Goal: Task Accomplishment & Management: Manage account settings

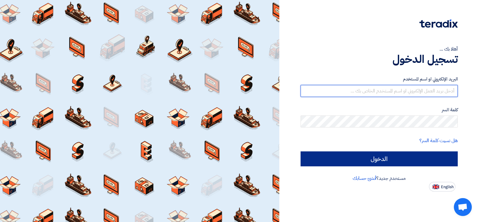
type input "[EMAIL_ADDRESS][DOMAIN_NAME]"
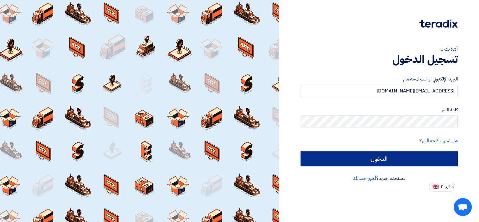
click at [413, 158] on input "الدخول" at bounding box center [378, 158] width 157 height 15
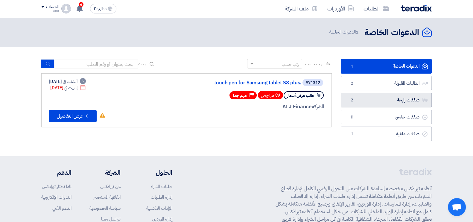
click at [375, 98] on link "صفقات رابحة صفقات رابحة 2" at bounding box center [386, 100] width 91 height 15
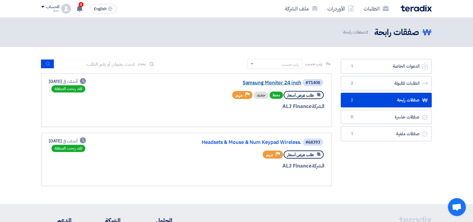
click at [271, 83] on link "Samsung Monitor 24 inch" at bounding box center [242, 82] width 120 height 5
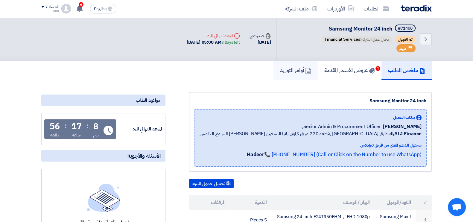
click at [284, 70] on h5 "أوامر التوريد" at bounding box center [295, 70] width 31 height 7
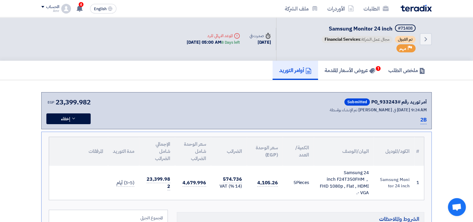
drag, startPoint x: 471, startPoint y: 41, endPoint x: 469, endPoint y: 58, distance: 16.9
click at [469, 58] on div "Back #71408 Samsung Monitor 24 inch تم القبول مجال عمل الشركة: Financial Servic…" at bounding box center [236, 38] width 473 height 43
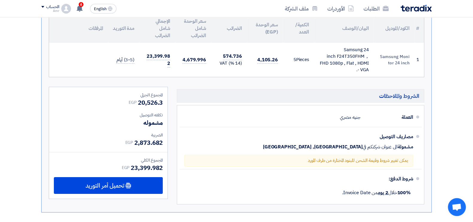
scroll to position [118, 0]
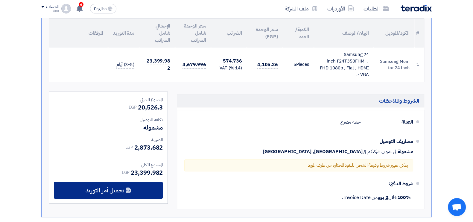
click at [114, 189] on span "تحميل أمر التوريد" at bounding box center [105, 190] width 39 height 5
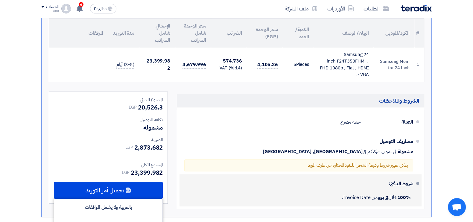
scroll to position [156, 0]
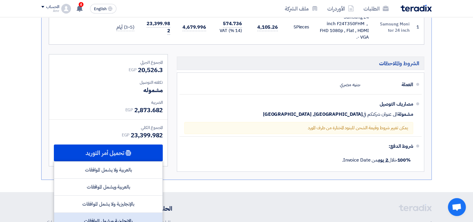
click at [108, 217] on div "بالإنجليزية ويشمل الموافقات" at bounding box center [108, 221] width 108 height 17
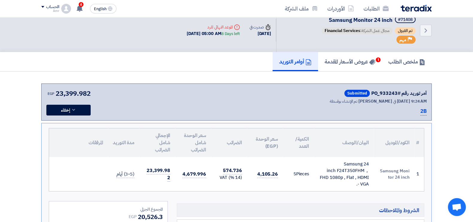
scroll to position [0, 0]
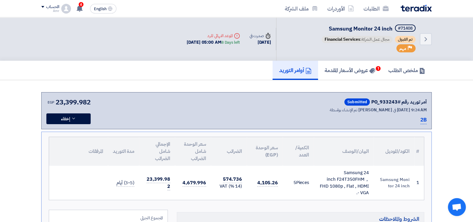
click at [461, 141] on section "أمر توريد رقم #PO_933243 Submitted تم الإنشاء بواسطة [PERSON_NAME] في [DATE] 9:…" at bounding box center [236, 214] width 473 height 268
click at [349, 72] on h5 "عروض الأسعار المقدمة 1" at bounding box center [350, 70] width 51 height 7
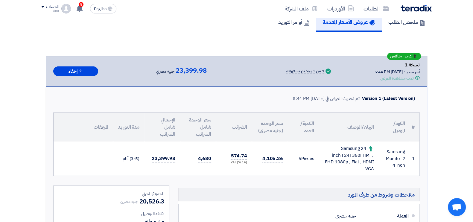
scroll to position [51, 0]
